Goal: Task Accomplishment & Management: Manage account settings

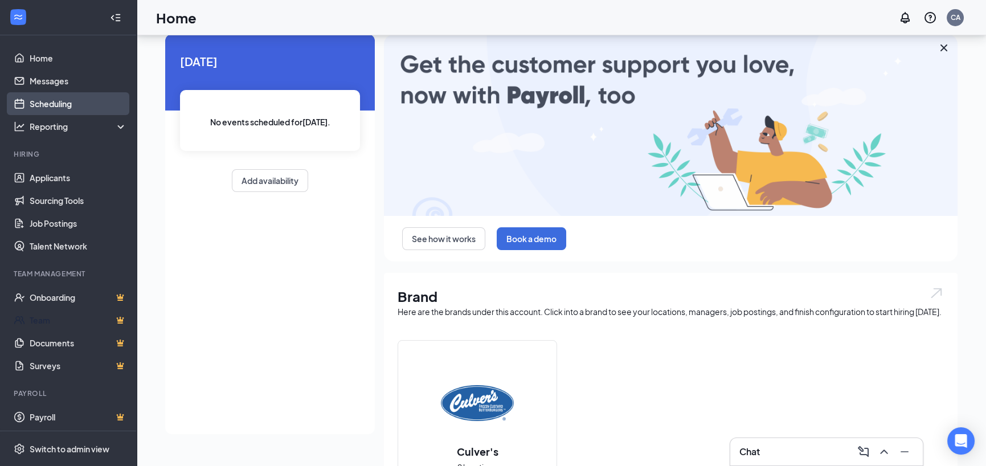
scroll to position [57, 0]
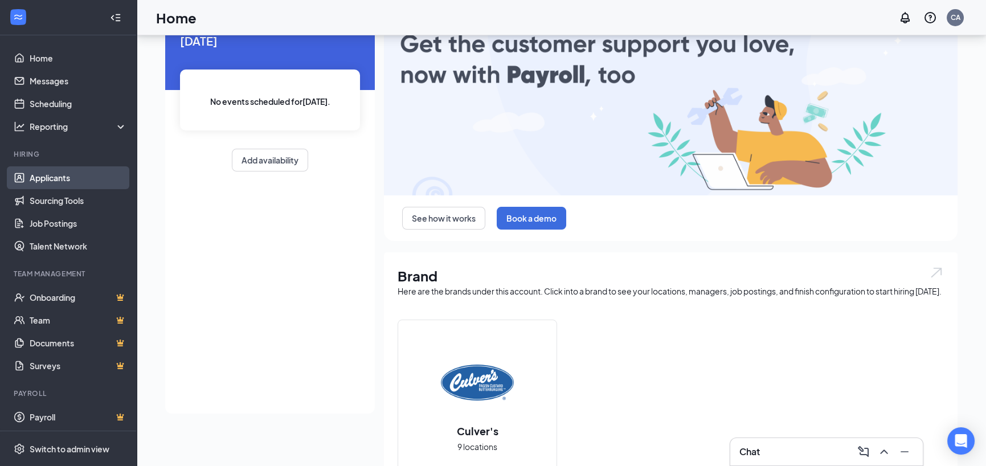
click at [33, 177] on link "Applicants" at bounding box center [78, 177] width 97 height 23
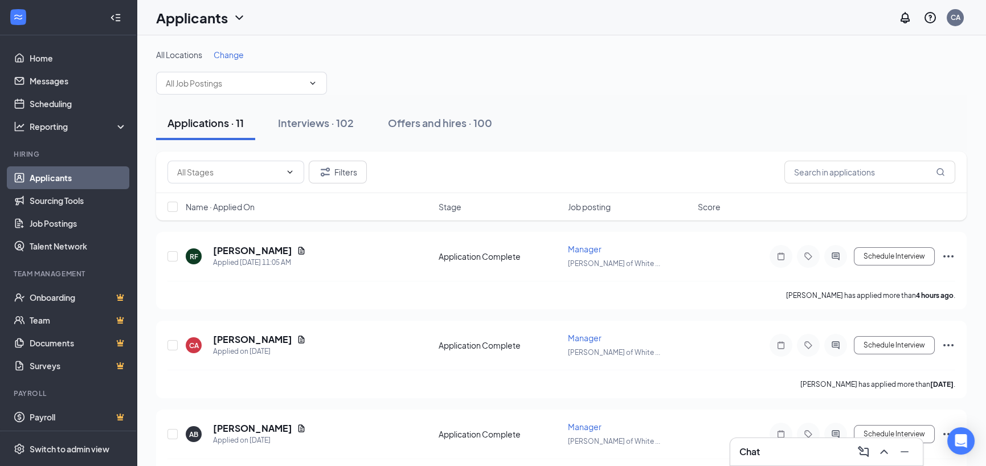
click at [230, 56] on span "Change" at bounding box center [229, 55] width 30 height 10
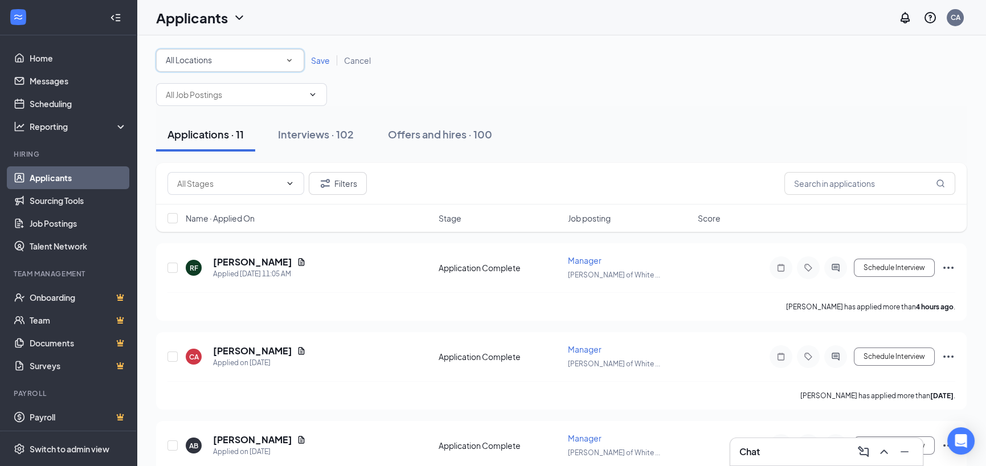
click at [229, 66] on div "All Locations" at bounding box center [230, 61] width 129 height 14
click at [209, 121] on span "[PERSON_NAME] of Clarkston" at bounding box center [221, 119] width 112 height 10
click at [329, 62] on span "Save" at bounding box center [320, 60] width 19 height 10
